Goal: Communication & Community: Answer question/provide support

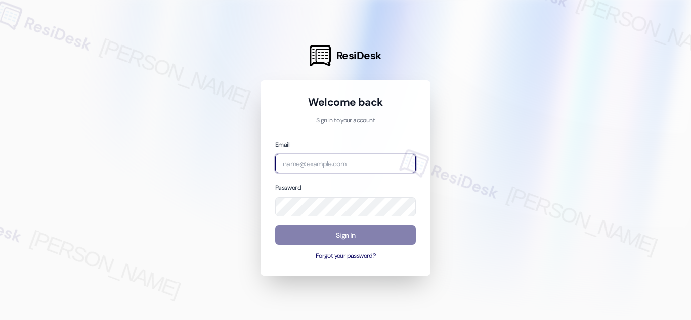
click at [340, 168] on input "email" at bounding box center [345, 164] width 141 height 20
type input "automated-surveys-crawford_hoying-[PERSON_NAME].acueza@crawford_[DOMAIN_NAME]"
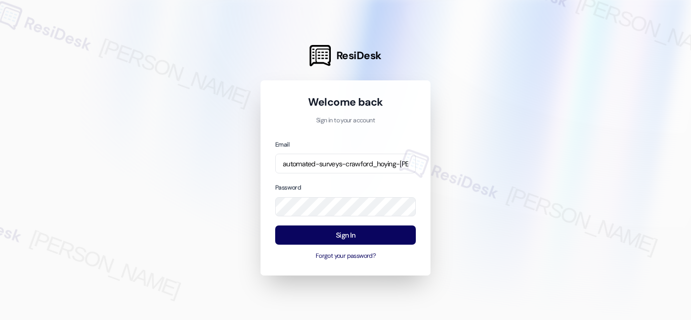
scroll to position [0, 105]
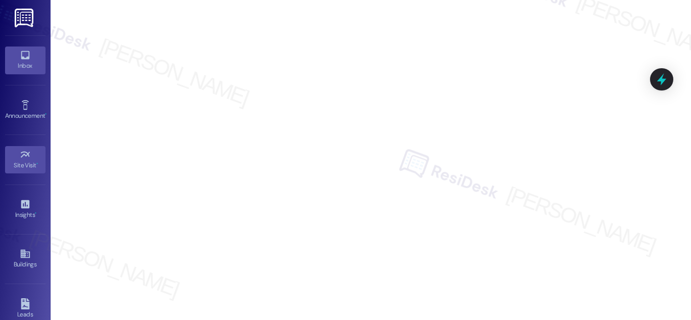
click at [26, 64] on div "Inbox" at bounding box center [25, 66] width 51 height 10
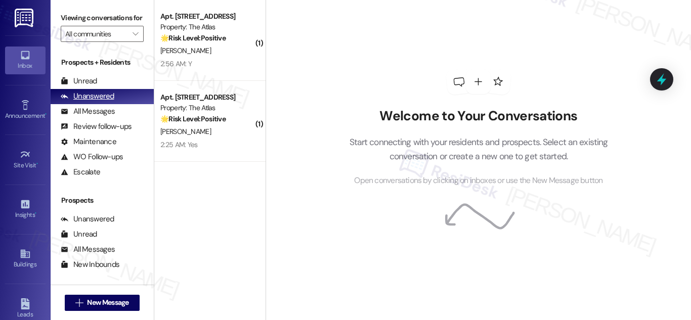
click at [105, 102] on div "Unanswered" at bounding box center [88, 96] width 54 height 11
click at [222, 212] on div "( 1 ) Apt. 0303, [STREET_ADDRESS] Property: The Atlas 🌟 Risk Level: Positive Th…" at bounding box center [209, 124] width 111 height 249
click at [375, 232] on div "Welcome to Your Conversations Start connecting with your residents and prospect…" at bounding box center [479, 128] width 304 height 256
click at [319, 258] on div "Welcome to Your Conversations Start connecting with your residents and prospect…" at bounding box center [479, 160] width 426 height 320
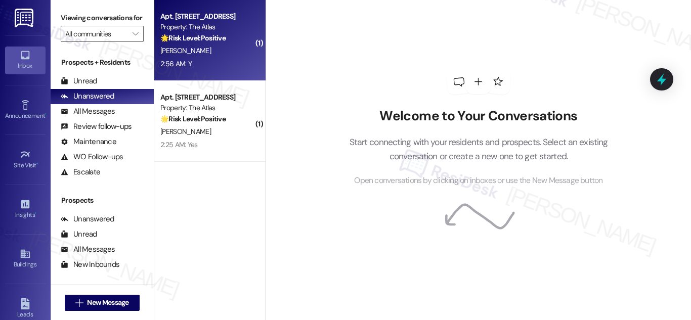
click at [208, 25] on div "Property: The Atlas" at bounding box center [207, 27] width 94 height 11
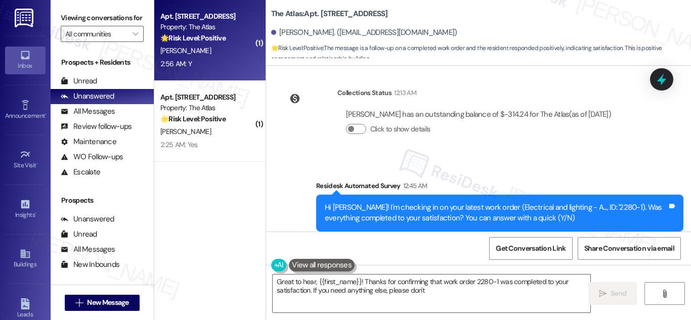
scroll to position [6408, 0]
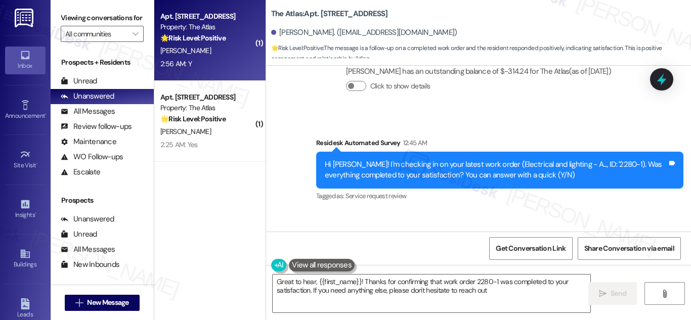
type textarea "Great to hear, {{first_name}}! Thanks for confirming that work order 2280-1 was…"
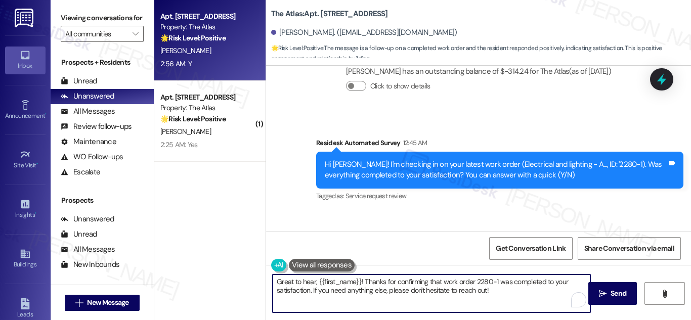
drag, startPoint x: 503, startPoint y: 295, endPoint x: 279, endPoint y: 287, distance: 224.4
click at [279, 287] on textarea "Great to hear, {{first_name}}! Thanks for confirming that work order 2280-1 was…" at bounding box center [432, 294] width 318 height 38
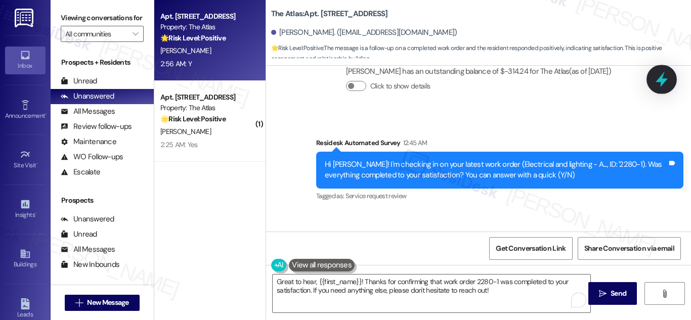
click at [663, 75] on icon at bounding box center [662, 80] width 12 height 16
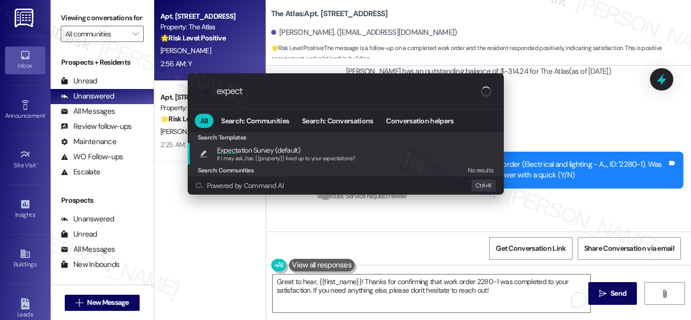
type input "expect"
click at [268, 153] on span "Expect ation Survey (default)" at bounding box center [258, 150] width 83 height 11
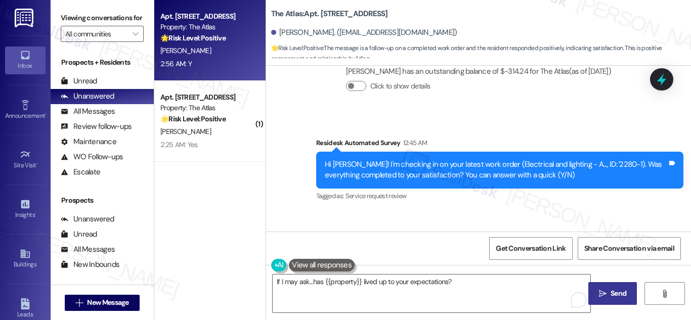
click at [610, 289] on span "Send" at bounding box center [619, 294] width 20 height 11
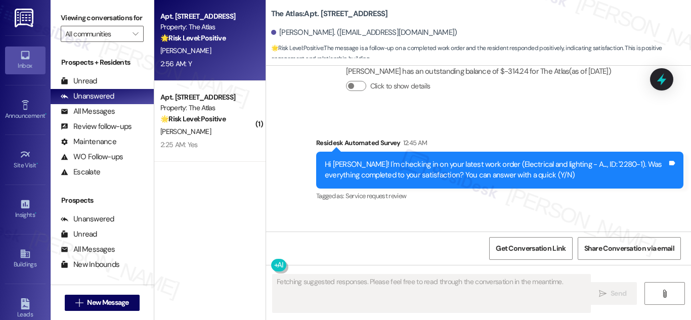
scroll to position [6407, 0]
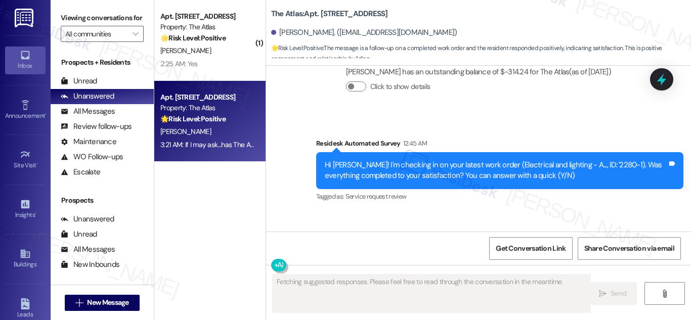
drag, startPoint x: 176, startPoint y: 107, endPoint x: 178, endPoint y: 111, distance: 5.2
click at [178, 111] on div "Property: The Atlas" at bounding box center [207, 108] width 94 height 11
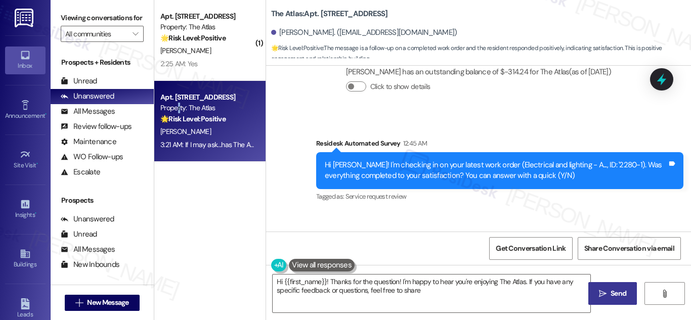
type textarea "Hi {{first_name}}! Thanks for the question! I'm happy to hear you're enjoying T…"
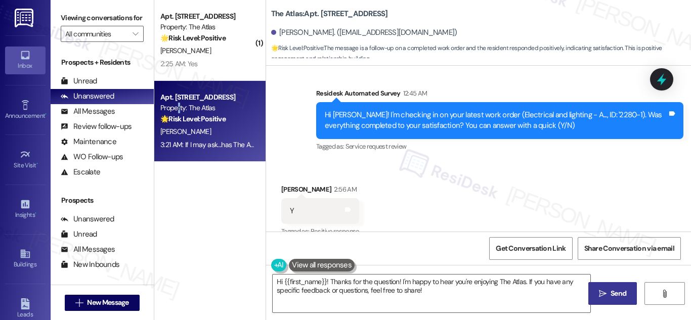
scroll to position [6479, 0]
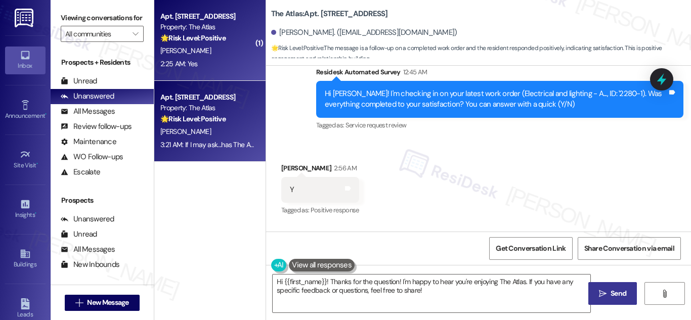
click at [210, 36] on strong "🌟 Risk Level: Positive" at bounding box center [192, 37] width 65 height 9
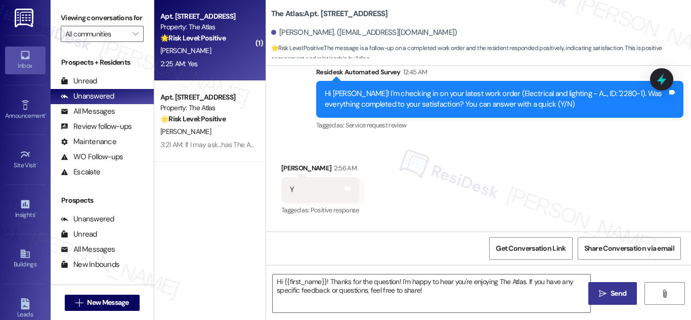
type textarea "Fetching suggested responses. Please feel free to read through the conversation…"
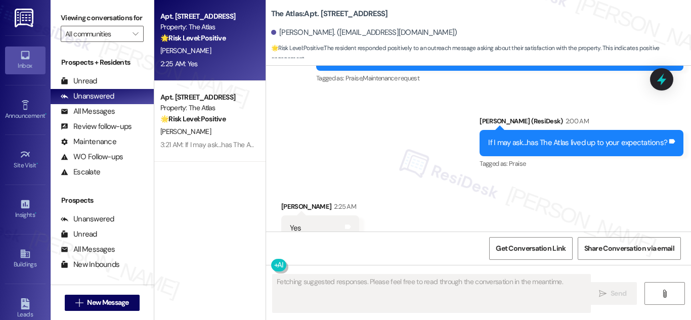
scroll to position [5539, 0]
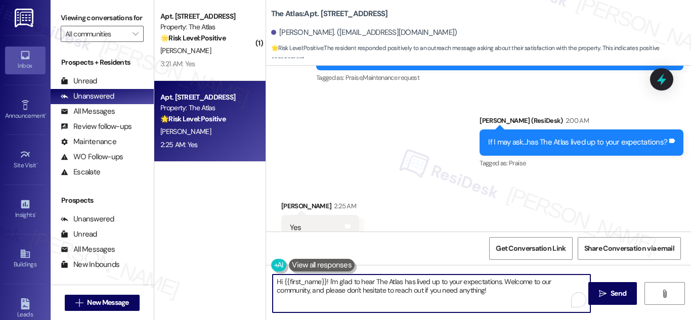
drag, startPoint x: 473, startPoint y: 290, endPoint x: 241, endPoint y: 274, distance: 232.9
click at [241, 272] on div "( 1 ) Apt. 0303, [STREET_ADDRESS] Property: The Atlas 🌟 Risk Level: Positive Th…" at bounding box center [422, 160] width 537 height 320
paste textarea "If it’s not too much trouble, would you kindly consider sharing your feedback i…"
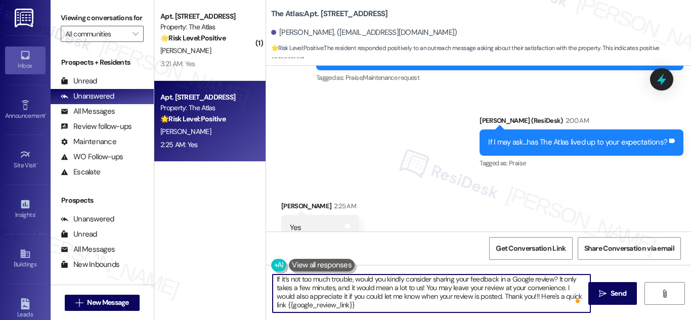
scroll to position [3, 0]
drag, startPoint x: 414, startPoint y: 306, endPoint x: 423, endPoint y: 307, distance: 9.7
click at [414, 306] on textarea "If it’s not too much trouble, would you kindly consider sharing your feedback i…" at bounding box center [432, 294] width 318 height 38
click at [448, 304] on textarea "If it’s not too much trouble, would you kindly consider sharing your feedback i…" at bounding box center [432, 294] width 318 height 38
type textarea "If it’s not too much trouble, would you kindly consider sharing your feedback i…"
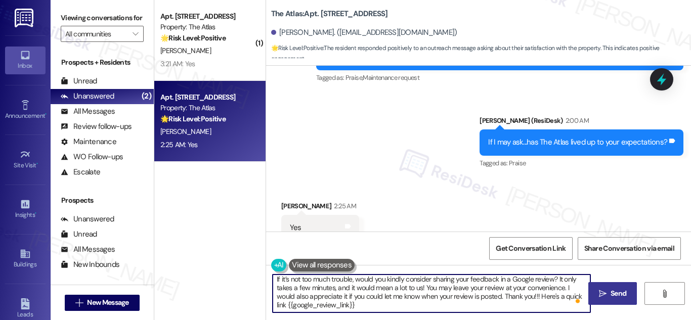
click at [619, 294] on span "Send" at bounding box center [619, 294] width 16 height 11
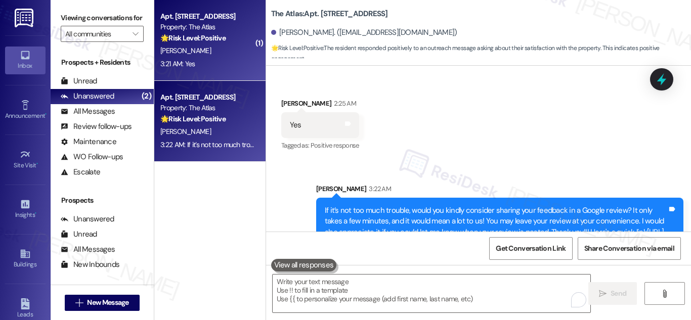
click at [190, 38] on strong "🌟 Risk Level: Positive" at bounding box center [192, 37] width 65 height 9
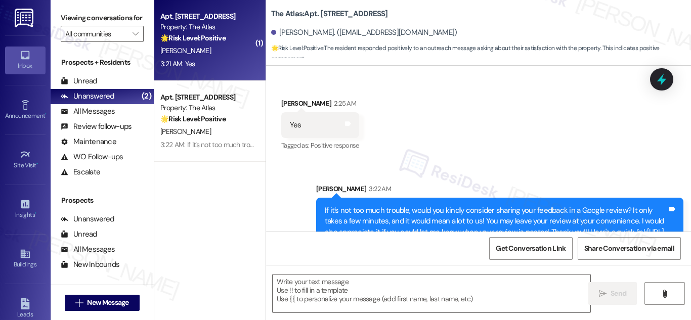
type textarea "Fetching suggested responses. Please feel free to read through the conversation…"
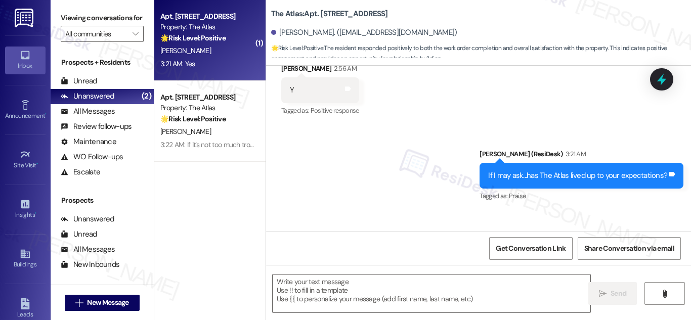
type textarea "Fetching suggested responses. Please feel free to read through the conversation…"
click at [419, 289] on textarea at bounding box center [432, 294] width 318 height 38
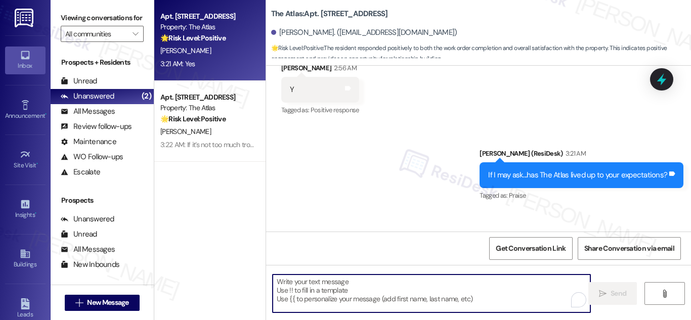
paste textarea "If it’s not too much trouble, would you kindly consider sharing your feedback i…"
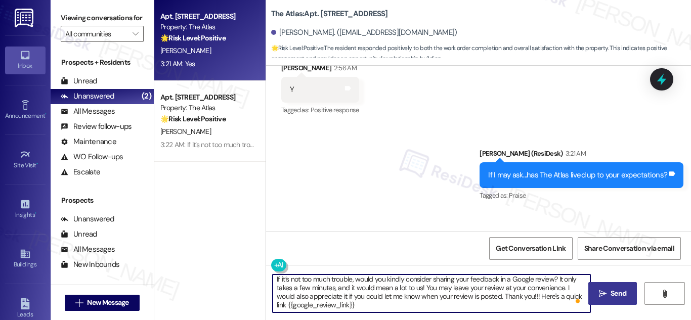
type textarea "If it’s not too much trouble, would you kindly consider sharing your feedback i…"
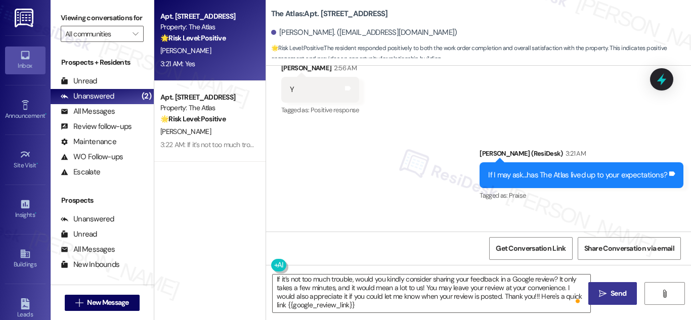
click at [626, 292] on span "Send" at bounding box center [619, 294] width 16 height 11
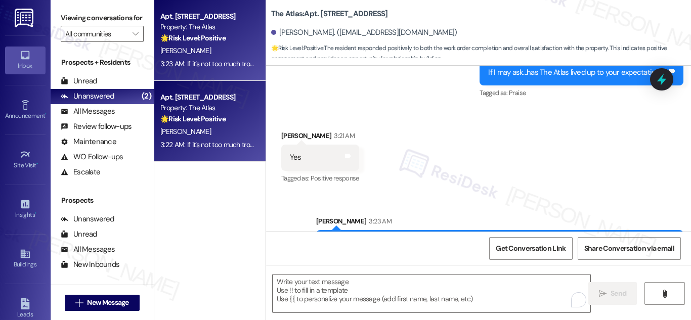
click at [190, 107] on div "Property: The Atlas" at bounding box center [207, 108] width 94 height 11
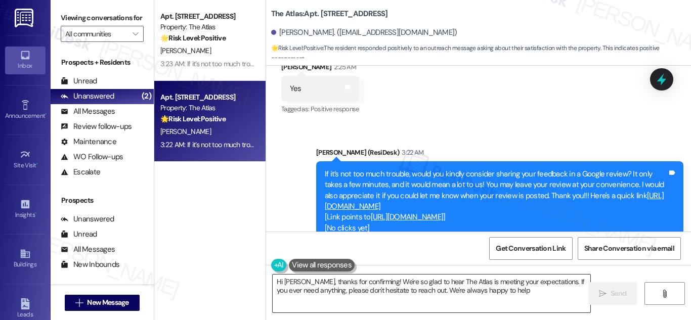
type textarea "Hi [PERSON_NAME], thanks for confirming! We're so glad to hear The Atlas is mee…"
click at [529, 291] on textarea "Hi [PERSON_NAME], thanks for confirming! We're so glad to hear The Atlas is mee…" at bounding box center [432, 294] width 318 height 38
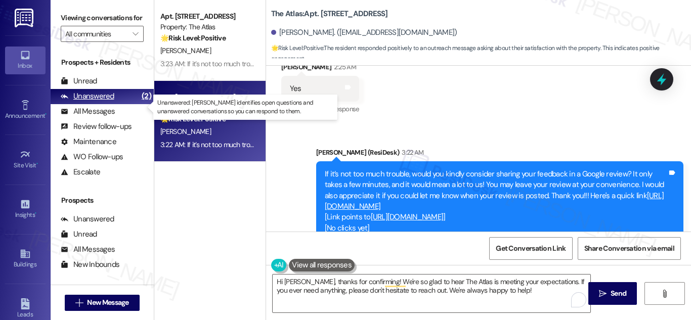
click at [86, 102] on div "Unanswered" at bounding box center [88, 96] width 54 height 11
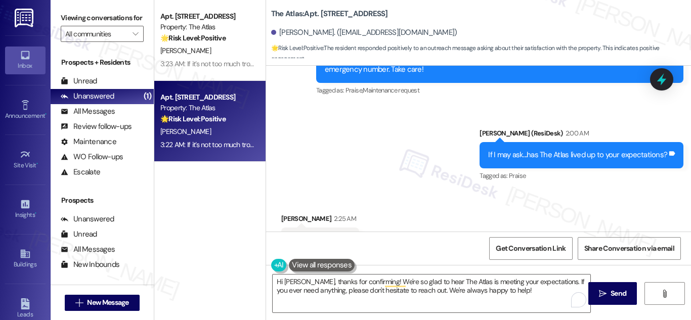
scroll to position [5678, 0]
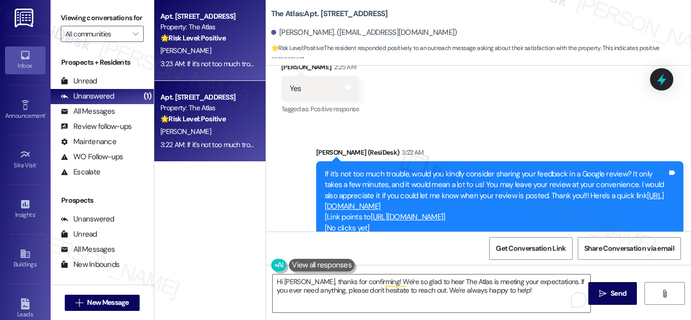
click at [212, 59] on div "3:23 AM: If it’s not too much trouble, would you kindly consider sharing your f…" at bounding box center [663, 63] width 1007 height 9
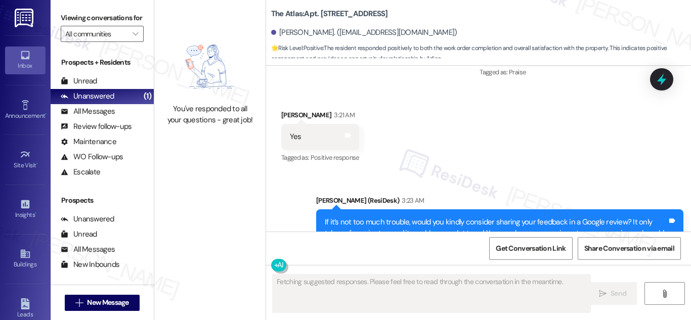
scroll to position [6719, 0]
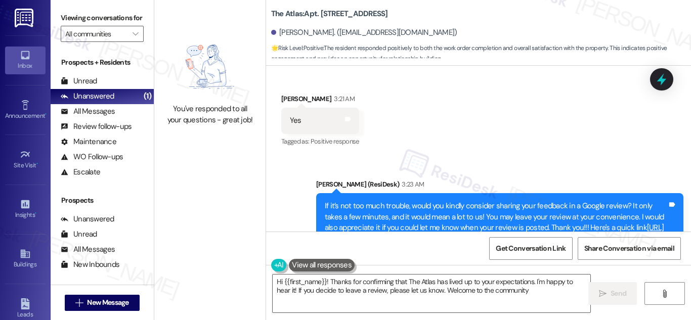
type textarea "Hi {{first_name}}! Thanks for confirming that The Atlas has lived up to your ex…"
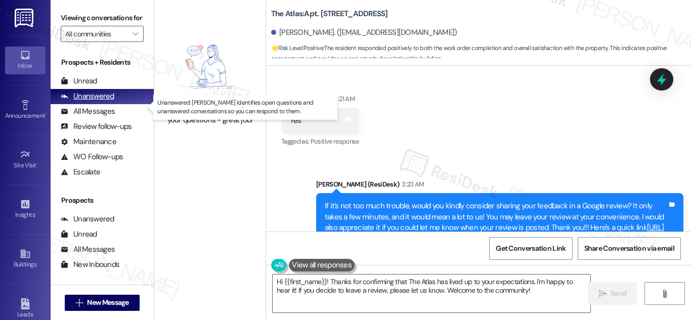
click at [101, 104] on div "Unanswered (0)" at bounding box center [102, 96] width 103 height 15
drag, startPoint x: 101, startPoint y: 114, endPoint x: 116, endPoint y: 101, distance: 19.4
click at [101, 104] on div "Unanswered (0)" at bounding box center [102, 96] width 103 height 15
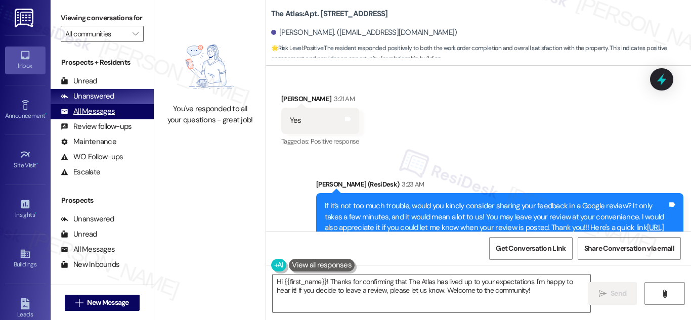
click at [89, 117] on div "All Messages" at bounding box center [88, 111] width 54 height 11
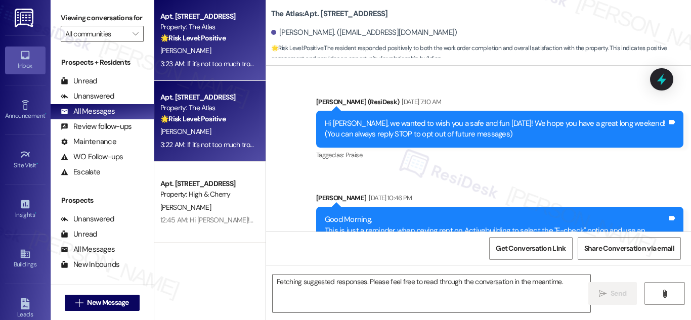
scroll to position [6578, 0]
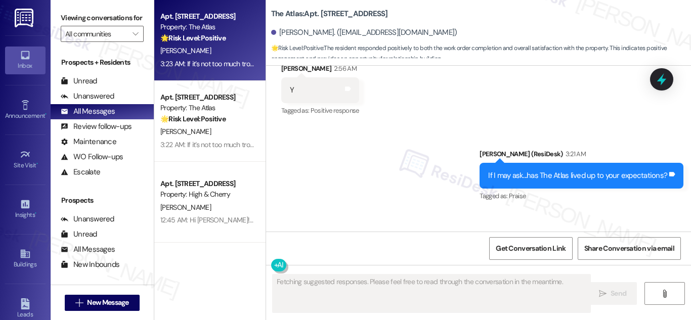
click at [223, 35] on strong "🌟 Risk Level: Positive" at bounding box center [192, 37] width 65 height 9
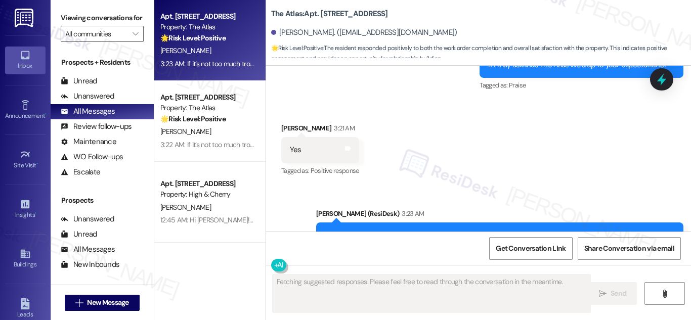
scroll to position [6719, 0]
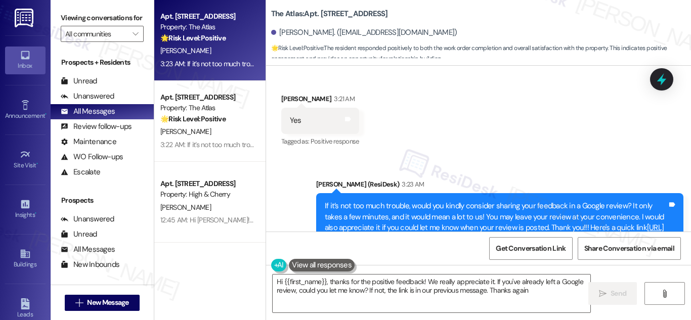
type textarea "Hi {{first_name}}, thanks for the positive feedback! We really appreciate it. I…"
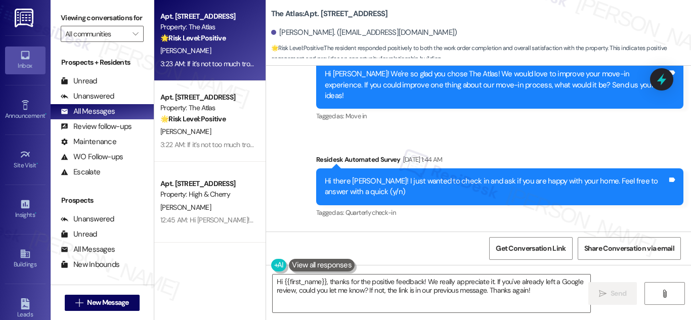
scroll to position [6516, 0]
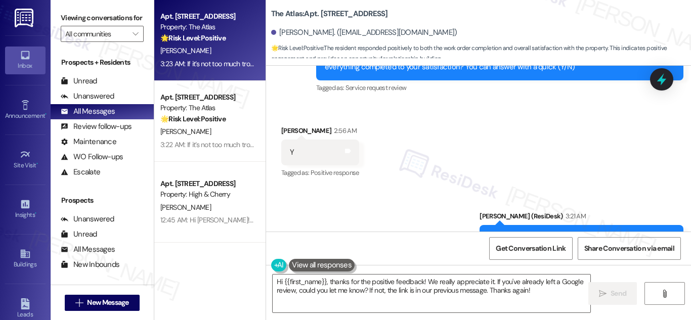
click at [296, 31] on div "[PERSON_NAME]. ([EMAIL_ADDRESS][DOMAIN_NAME])" at bounding box center [364, 32] width 186 height 11
drag, startPoint x: 296, startPoint y: 31, endPoint x: 315, endPoint y: 31, distance: 18.7
click at [315, 31] on div "[PERSON_NAME]. ([EMAIL_ADDRESS][DOMAIN_NAME])" at bounding box center [364, 32] width 186 height 11
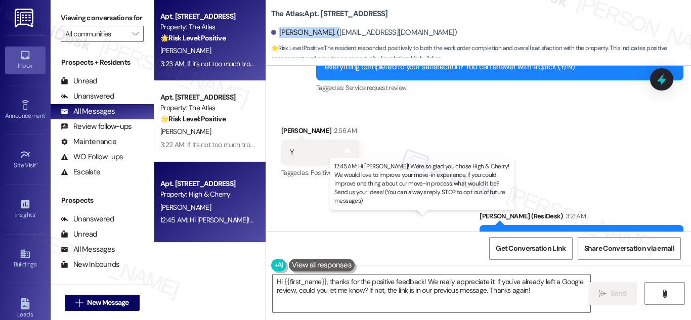
copy div "[PERSON_NAME]"
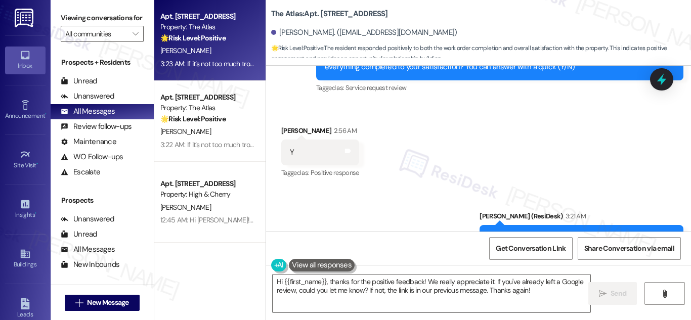
click at [375, 188] on div "Sent via SMS [PERSON_NAME] (ResiDesk) 3:21 AM If I may ask...has The Atlas live…" at bounding box center [478, 231] width 425 height 86
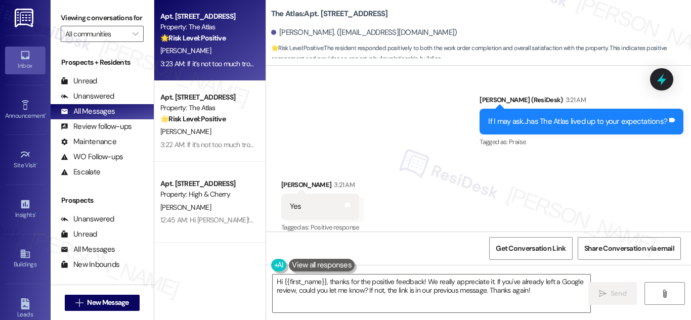
scroll to position [6719, 0]
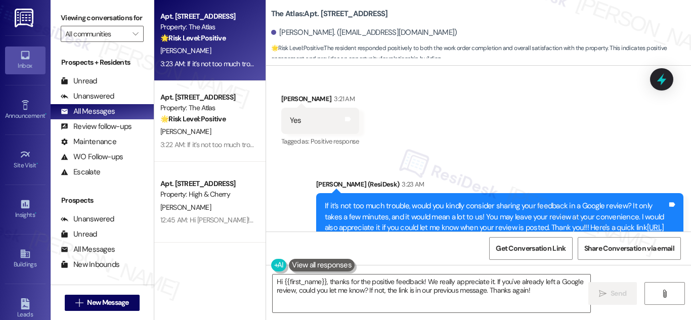
click at [404, 244] on link "[URL][DOMAIN_NAME]" at bounding box center [407, 249] width 73 height 10
